Goal: Task Accomplishment & Management: Complete application form

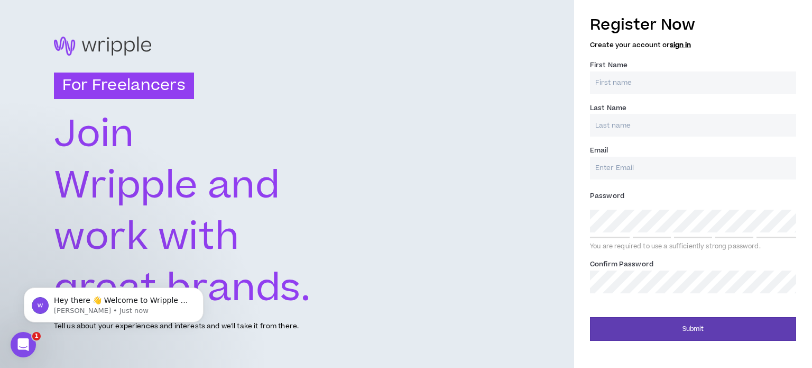
click at [267, 184] on text "Wripple and" at bounding box center [167, 185] width 227 height 53
click at [614, 78] on input "First Name *" at bounding box center [693, 82] width 206 height 23
type input "[PERSON_NAME]"
type input "Duranovich"
type input "[EMAIL_ADDRESS][DOMAIN_NAME]"
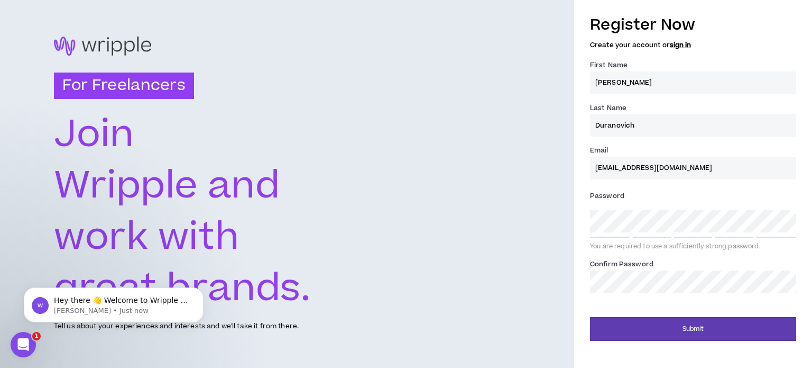
type input "Duranovich"
type input "[EMAIL_ADDRESS][DOMAIN_NAME]"
click at [626, 207] on div "Password * You are required to use a sufficiently strong password." at bounding box center [693, 218] width 206 height 63
click at [531, 208] on div "For Freelancers [PERSON_NAME] and work with great brands. Tell us about your ex…" at bounding box center [287, 184] width 574 height 368
